Goal: Information Seeking & Learning: Compare options

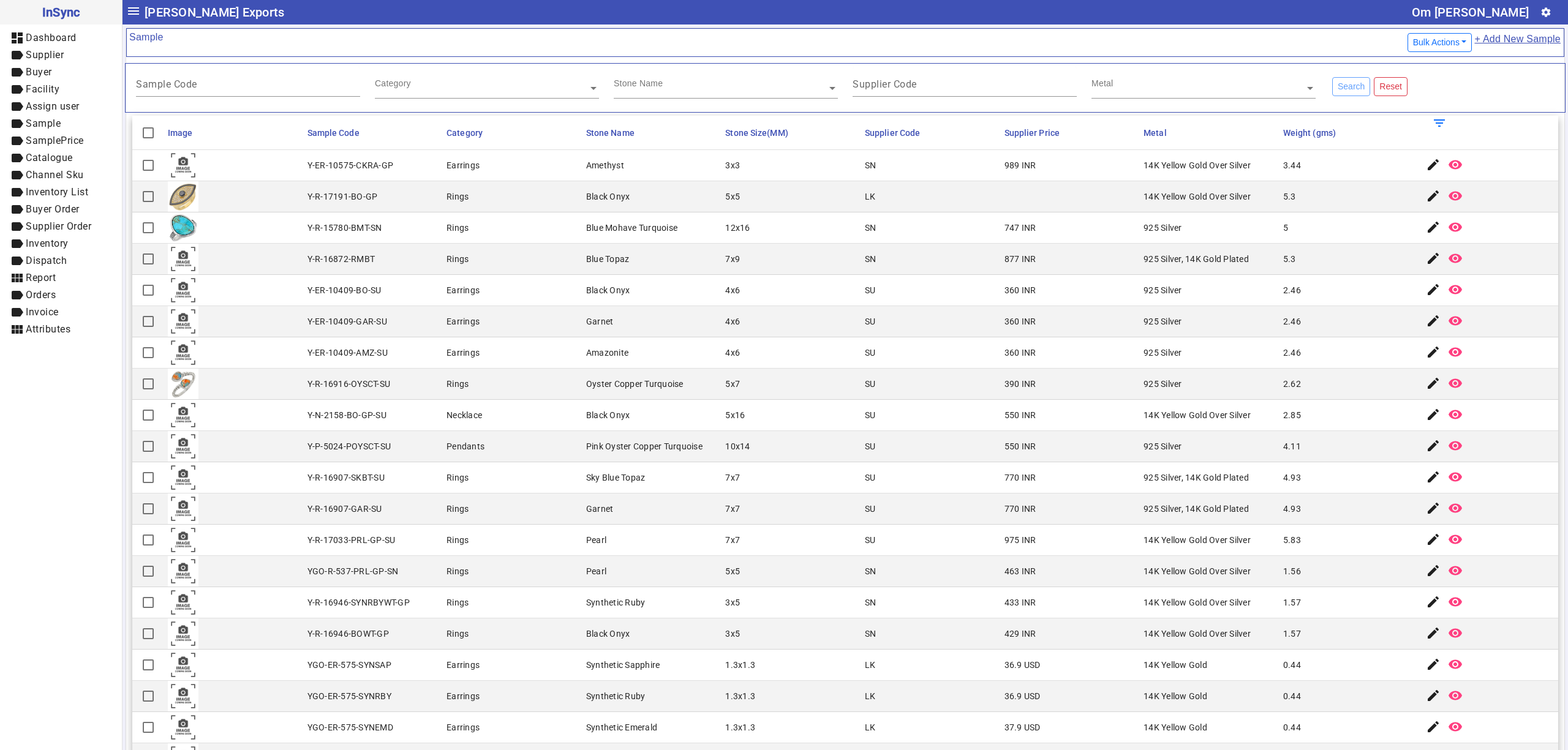
click at [880, 336] on mat-cell "SU" at bounding box center [931, 322] width 140 height 31
click at [1301, 283] on mat-cell "2.46" at bounding box center [1350, 291] width 140 height 31
click at [1290, 239] on mat-cell "5" at bounding box center [1350, 229] width 140 height 31
click at [1235, 275] on mat-cell "925 Silver, 14K Gold Plated" at bounding box center [1210, 260] width 140 height 31
click at [555, 570] on mat-cell "Rings" at bounding box center [513, 572] width 140 height 31
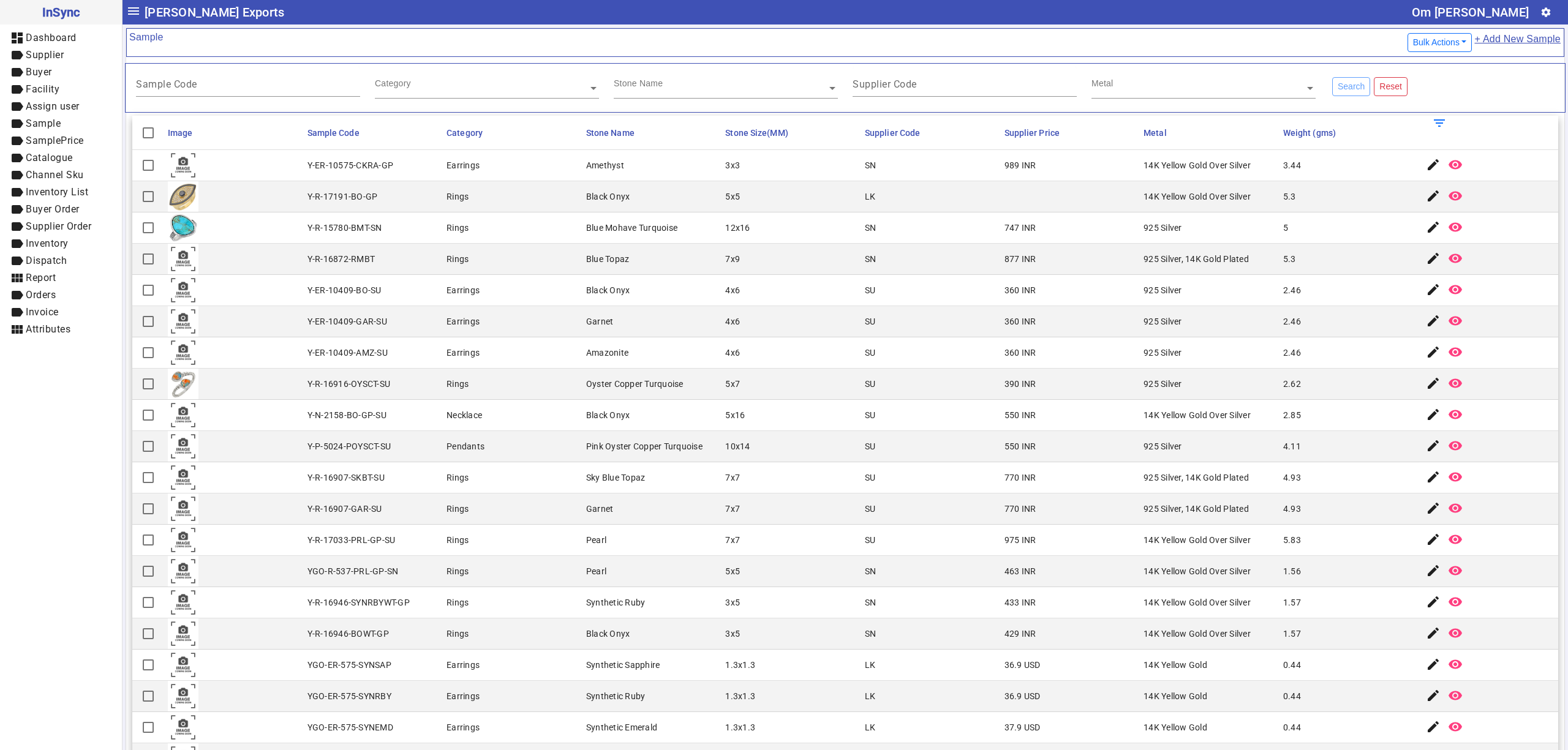
click at [1207, 294] on mat-cell "925 Silver" at bounding box center [1210, 291] width 140 height 31
click at [1140, 306] on mat-cell "925 Silver" at bounding box center [1210, 291] width 140 height 31
click at [1255, 324] on mat-cell "925 Silver" at bounding box center [1210, 322] width 140 height 31
click at [1236, 246] on mat-cell "925 Silver, 14K Gold Plated" at bounding box center [1210, 260] width 140 height 31
click at [1238, 270] on mat-cell "925 Silver, 14K Gold Plated" at bounding box center [1210, 260] width 140 height 31
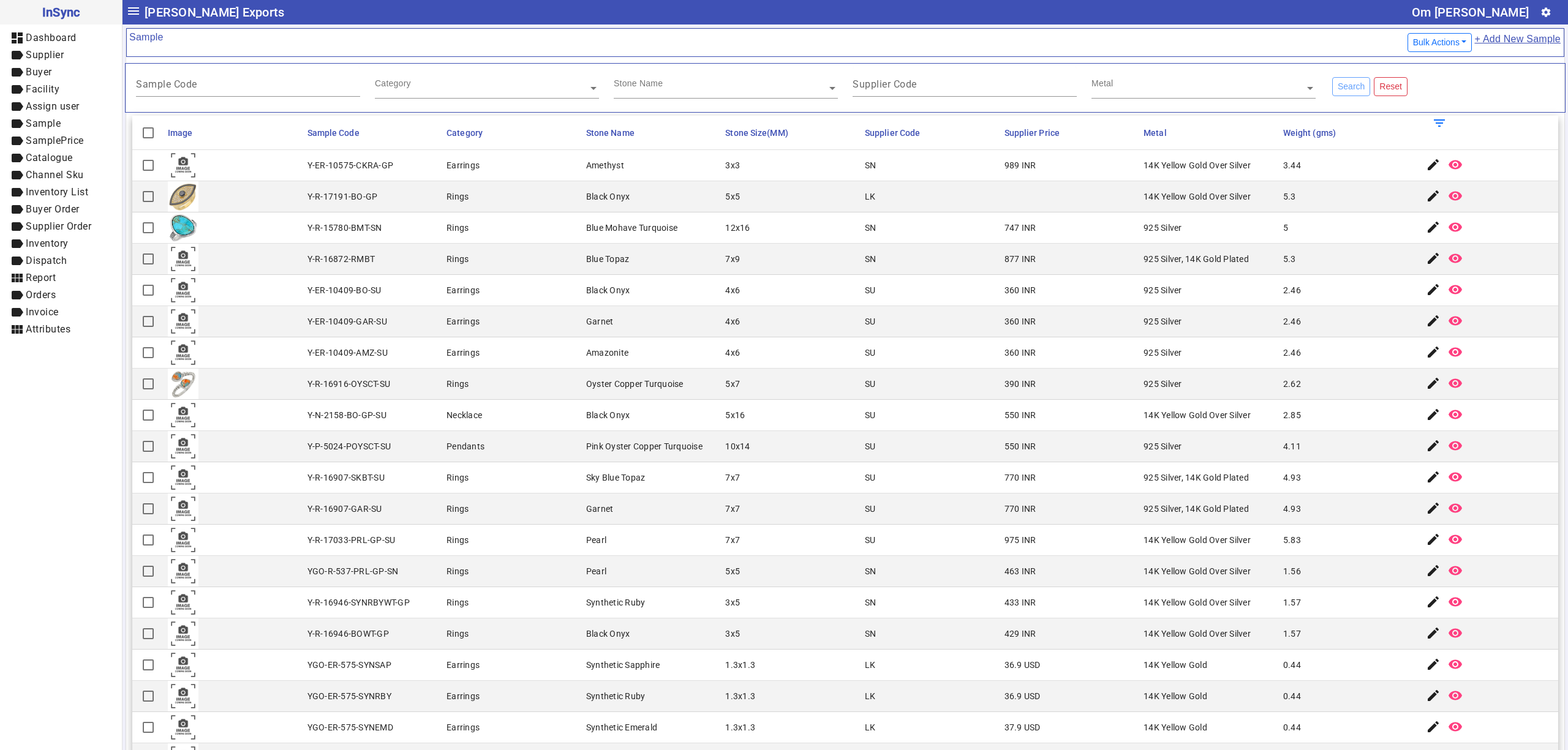
click at [1151, 221] on mat-cell "925 Silver" at bounding box center [1210, 229] width 140 height 31
click at [1245, 263] on mat-cell "925 Silver, 14K Gold Plated" at bounding box center [1210, 260] width 140 height 31
click at [1303, 196] on mat-cell "5.3" at bounding box center [1350, 196] width 140 height 31
click at [1009, 591] on mat-cell "433 INR" at bounding box center [1071, 603] width 140 height 31
click at [1169, 266] on div "925 Silver, 14K Gold Plated" at bounding box center [1196, 259] width 105 height 13
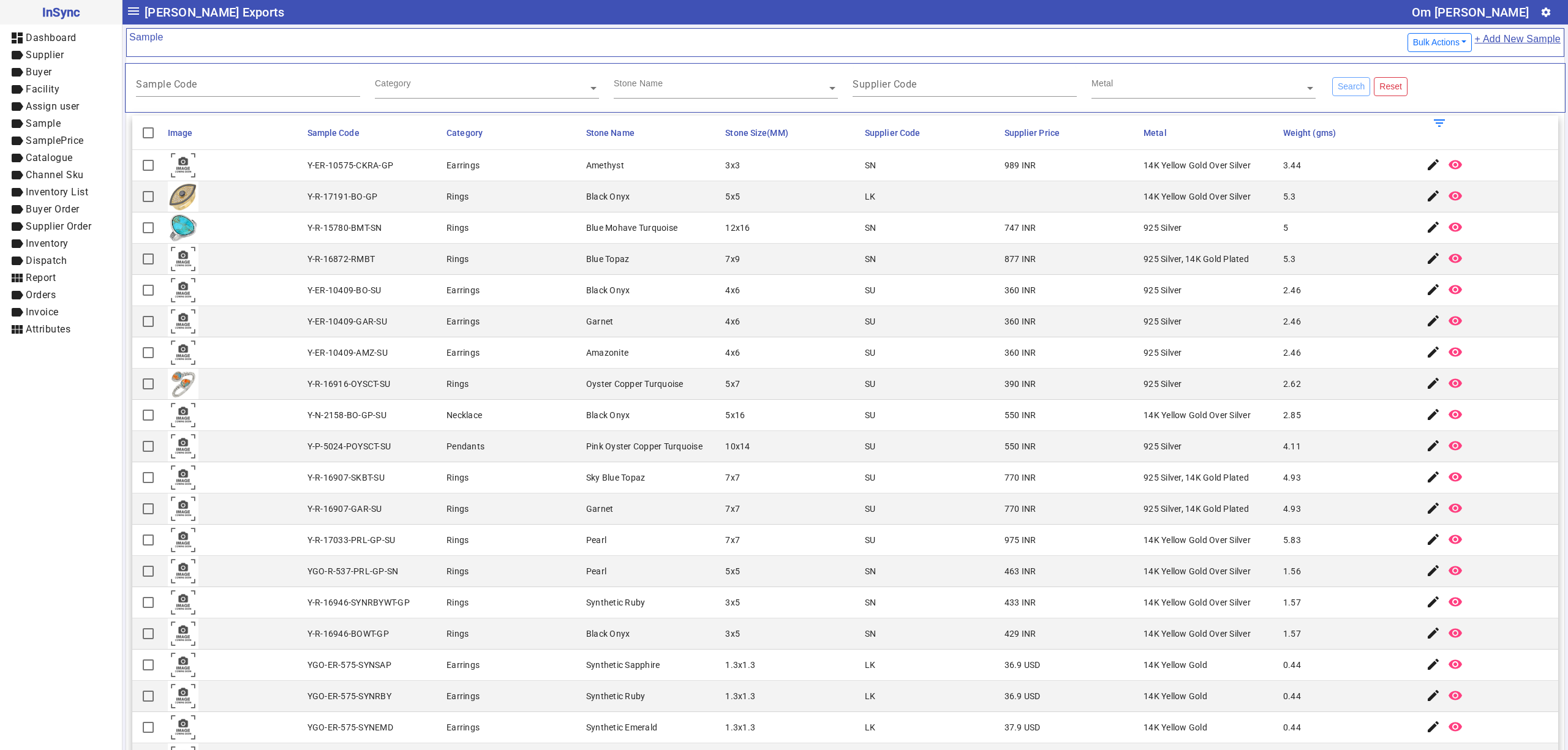
click at [604, 336] on mat-cell "Garnet" at bounding box center [653, 322] width 140 height 31
click at [1001, 275] on mat-cell "877 INR" at bounding box center [1071, 260] width 140 height 31
click at [865, 390] on div "SU" at bounding box center [870, 384] width 11 height 13
click at [486, 279] on mat-cell "Earrings" at bounding box center [513, 291] width 140 height 31
